Goal: Information Seeking & Learning: Learn about a topic

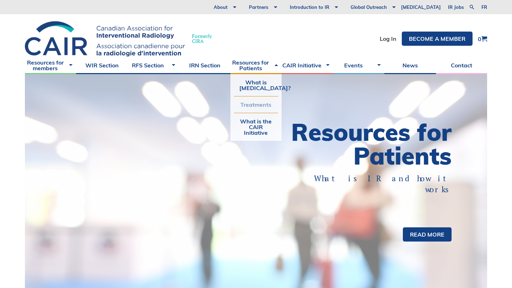
click at [258, 111] on link "Treatments" at bounding box center [256, 105] width 44 height 16
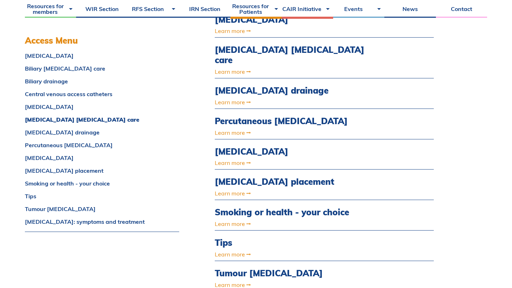
scroll to position [344, 0]
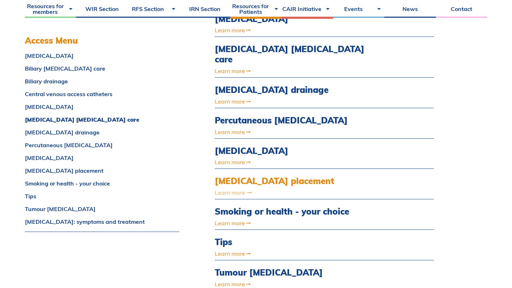
click at [240, 190] on link "Learn more" at bounding box center [291, 193] width 153 height 6
